Goal: Information Seeking & Learning: Check status

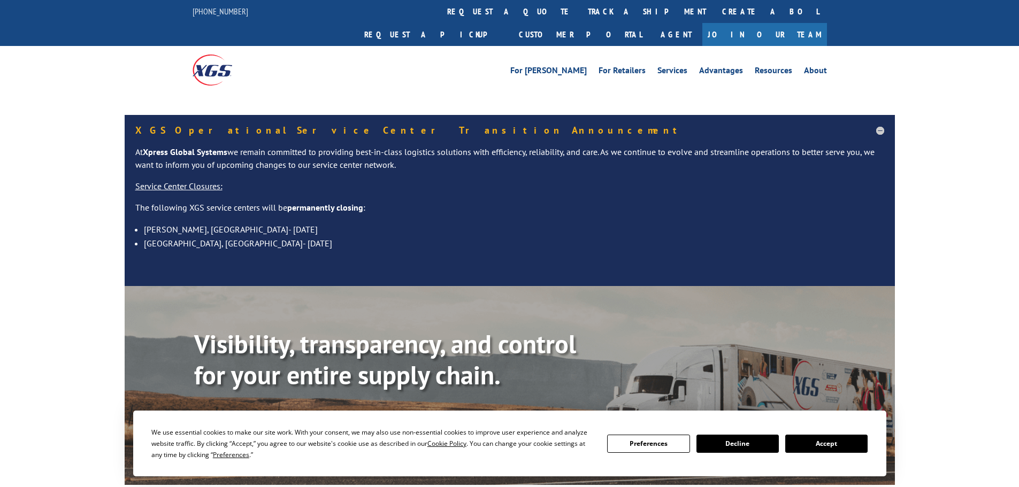
click at [250, 412] on link "Track shipment" at bounding box center [244, 423] width 101 height 22
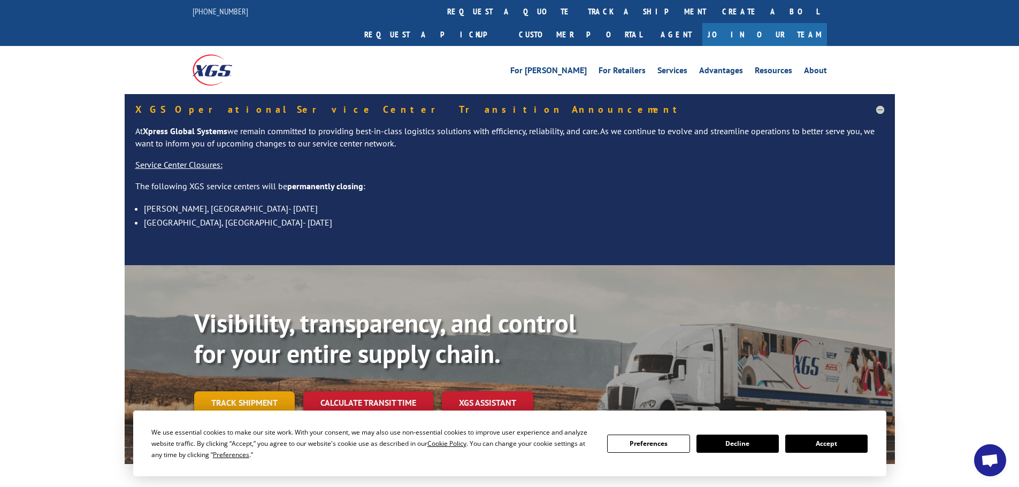
click at [242, 392] on link "Track shipment" at bounding box center [244, 403] width 101 height 22
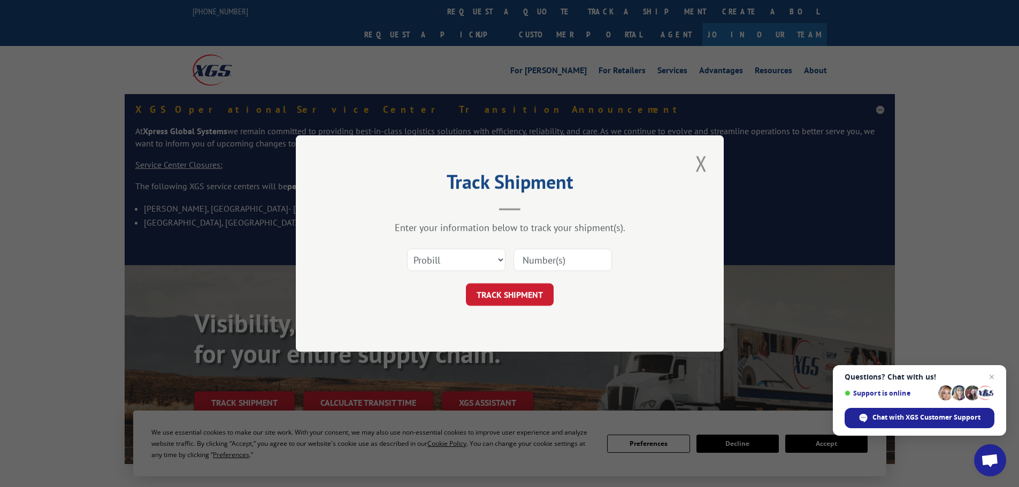
click at [563, 263] on input at bounding box center [562, 260] width 98 height 22
paste input "17223975"
type input "17223975"
click at [521, 295] on button "TRACK SHIPMENT" at bounding box center [510, 294] width 88 height 22
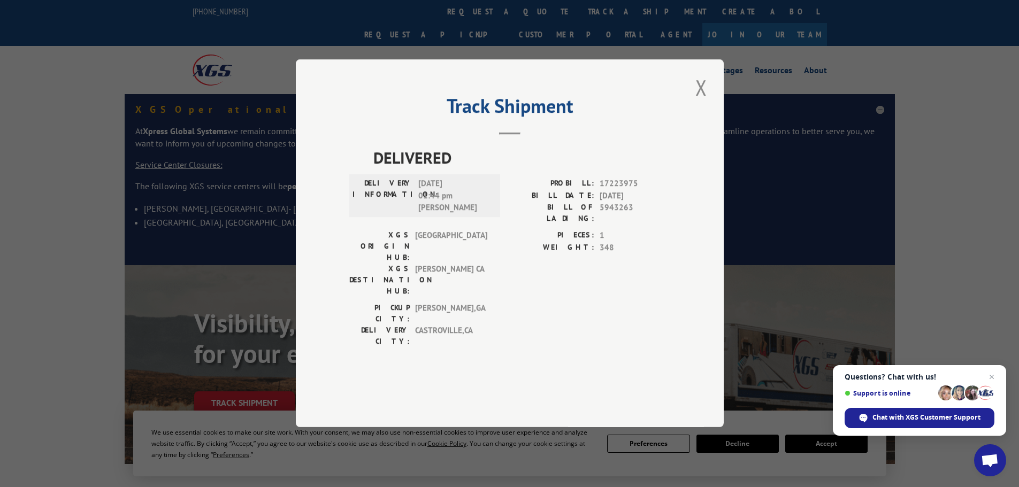
click at [702, 102] on button "Close modal" at bounding box center [701, 87] width 18 height 29
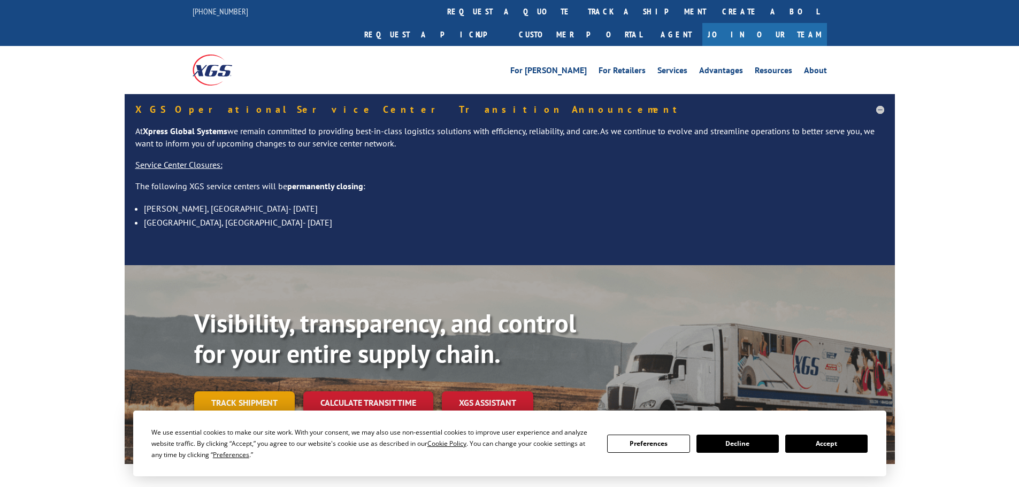
click at [241, 392] on link "Track shipment" at bounding box center [244, 403] width 101 height 22
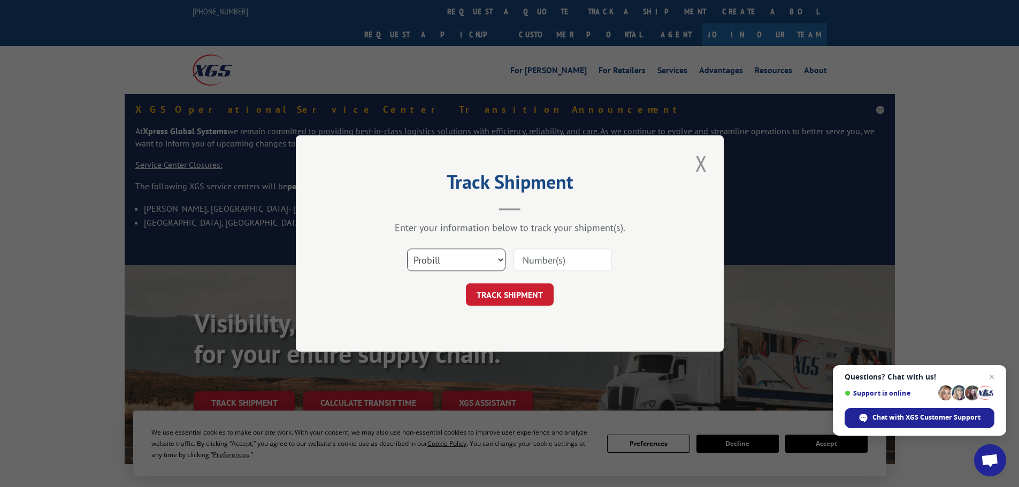
click at [434, 269] on select "Select category... Probill BOL PO" at bounding box center [456, 260] width 98 height 22
click at [563, 260] on input at bounding box center [562, 260] width 98 height 22
paste input "120726349901"
type input "120726349901"
click at [515, 289] on button "TRACK SHIPMENT" at bounding box center [510, 294] width 88 height 22
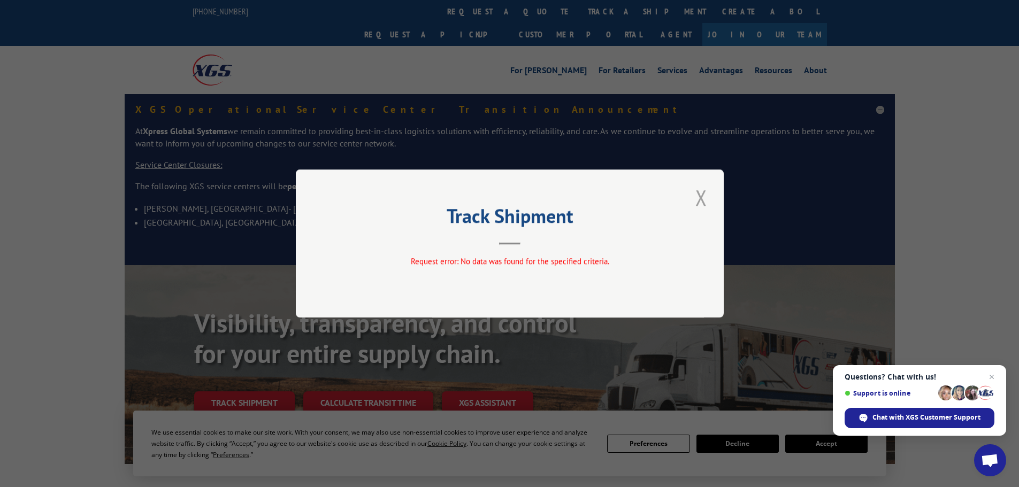
drag, startPoint x: 702, startPoint y: 200, endPoint x: 695, endPoint y: 197, distance: 7.0
click at [701, 199] on button "Close modal" at bounding box center [701, 197] width 18 height 29
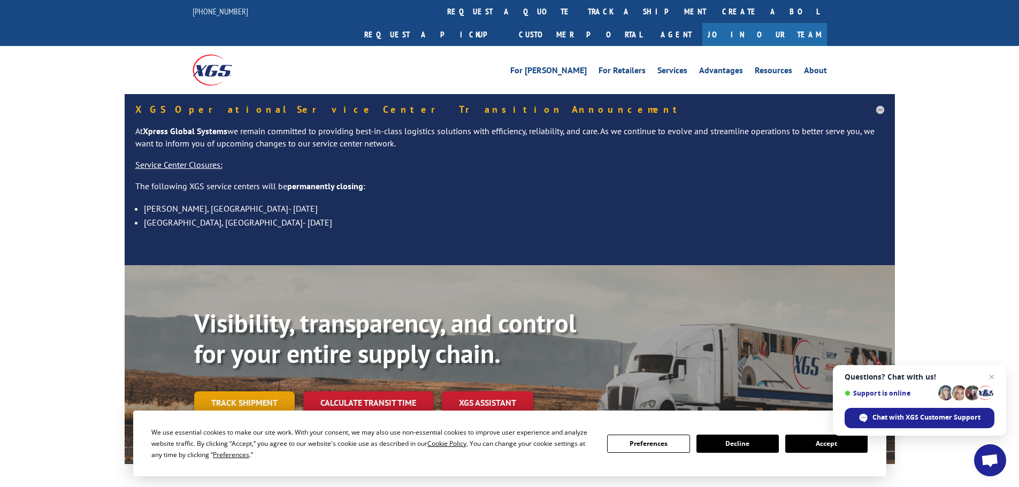
click at [235, 392] on link "Track shipment" at bounding box center [244, 403] width 101 height 22
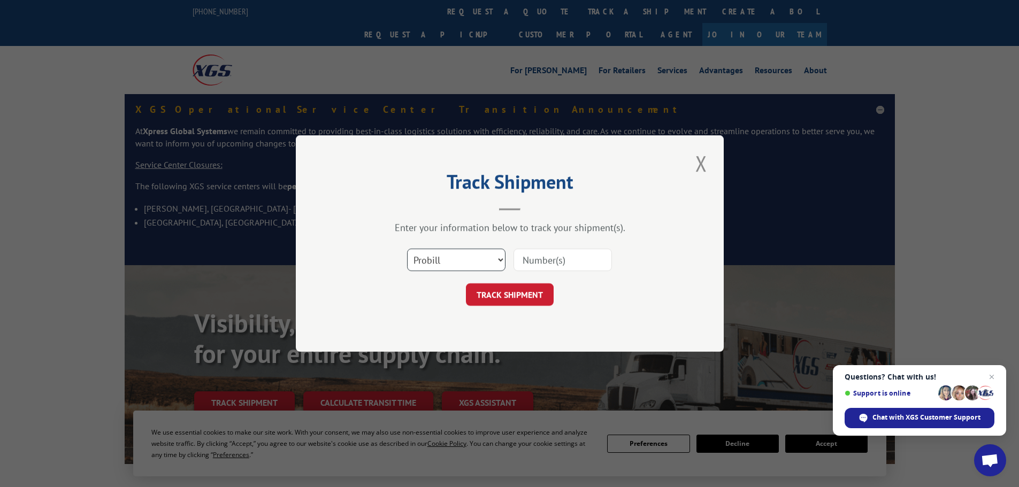
click at [463, 258] on select "Select category... Probill BOL PO" at bounding box center [456, 260] width 98 height 22
select select "po"
click at [407, 249] on select "Select category... Probill BOL PO" at bounding box center [456, 260] width 98 height 22
click at [541, 259] on input at bounding box center [562, 260] width 98 height 22
paste input "42506304"
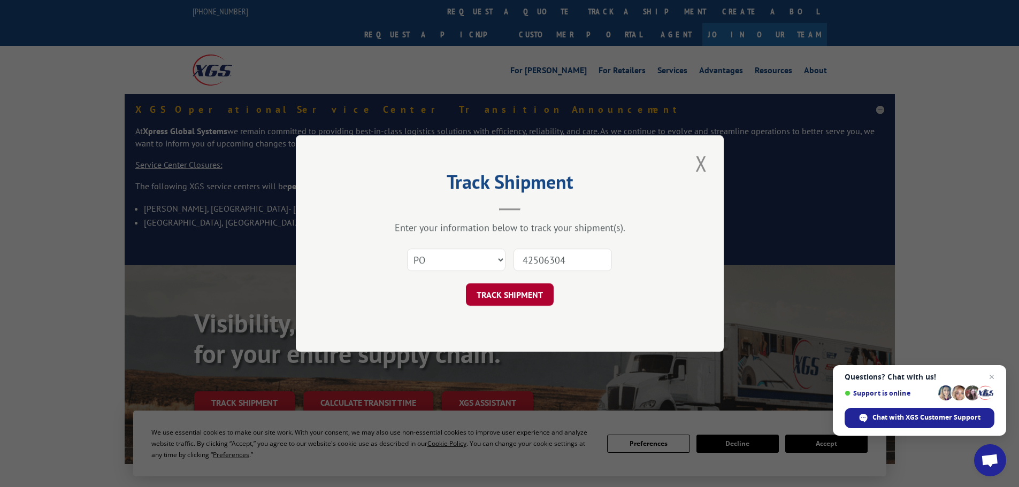
type input "42506304"
click at [509, 300] on button "TRACK SHIPMENT" at bounding box center [510, 294] width 88 height 22
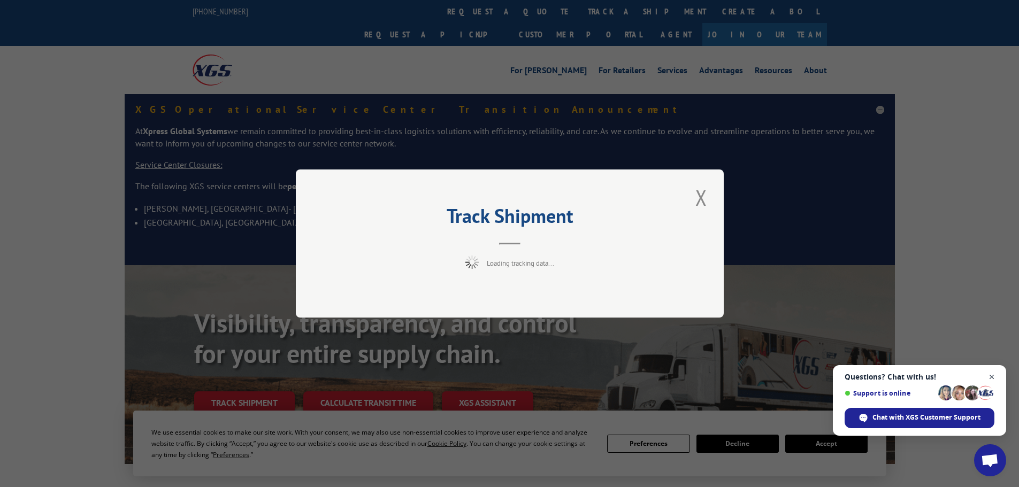
click at [991, 377] on span "Open chat" at bounding box center [991, 377] width 13 height 13
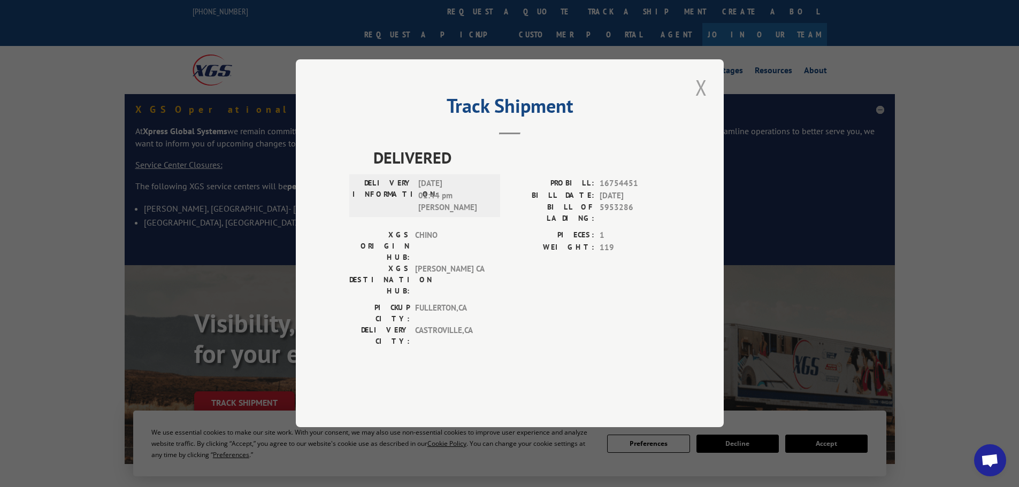
click at [701, 102] on button "Close modal" at bounding box center [701, 87] width 18 height 29
